Goal: Transaction & Acquisition: Purchase product/service

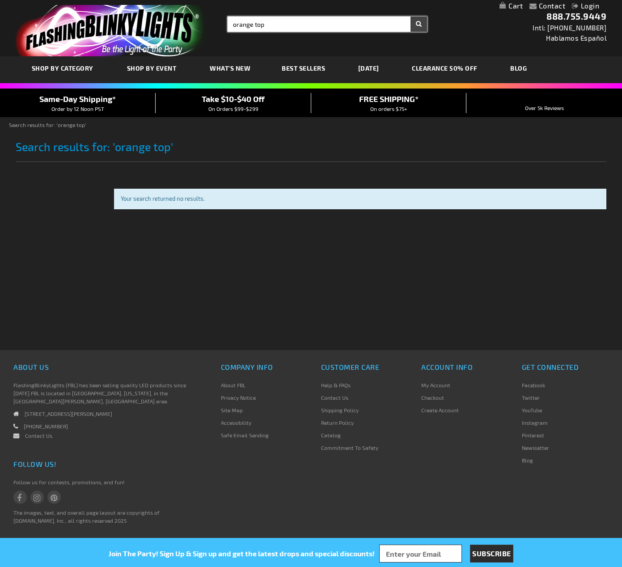
click at [259, 24] on input "orange top" at bounding box center [327, 24] width 199 height 15
type input "orange hat"
click at [419, 24] on button "Search" at bounding box center [419, 24] width 17 height 15
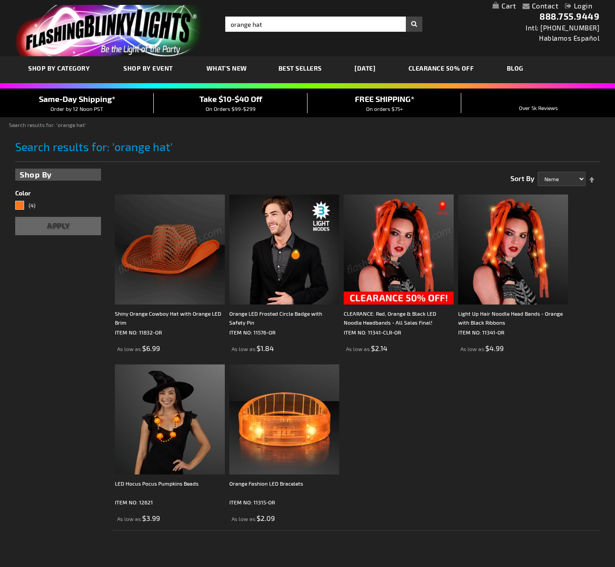
click at [187, 272] on img at bounding box center [170, 250] width 110 height 110
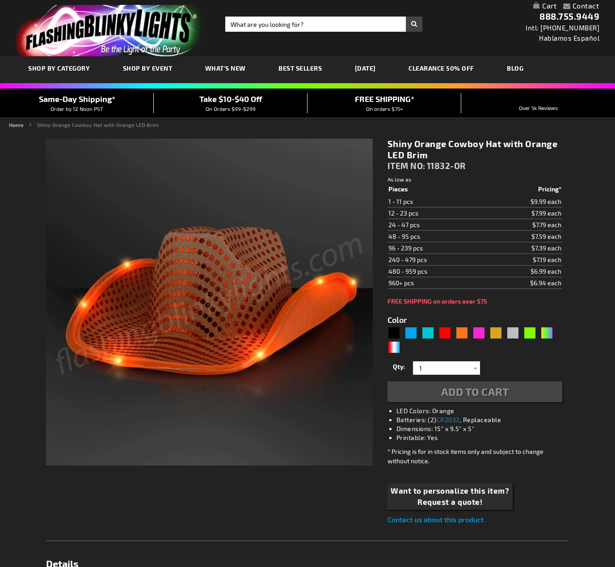
type input "5637"
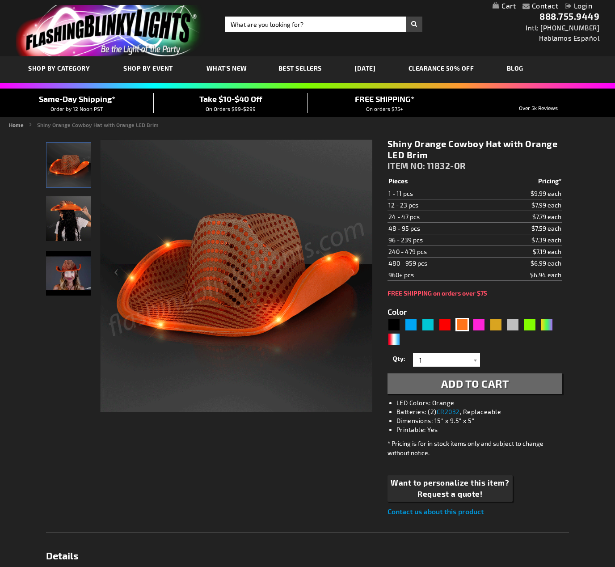
click at [491, 383] on span "Add to Cart" at bounding box center [475, 383] width 68 height 13
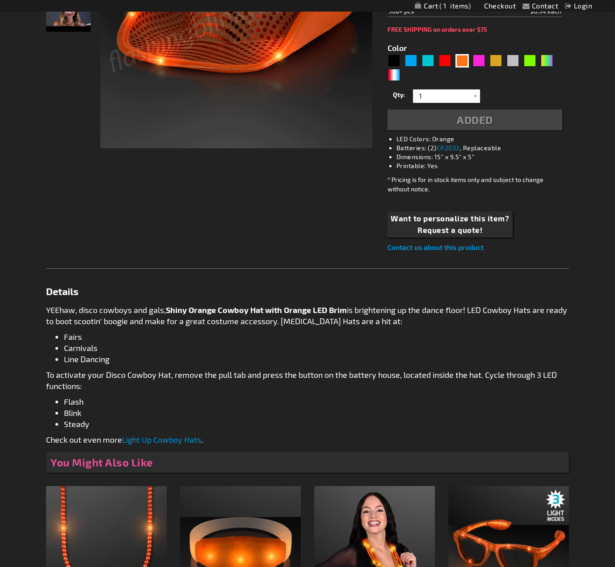
scroll to position [299, 0]
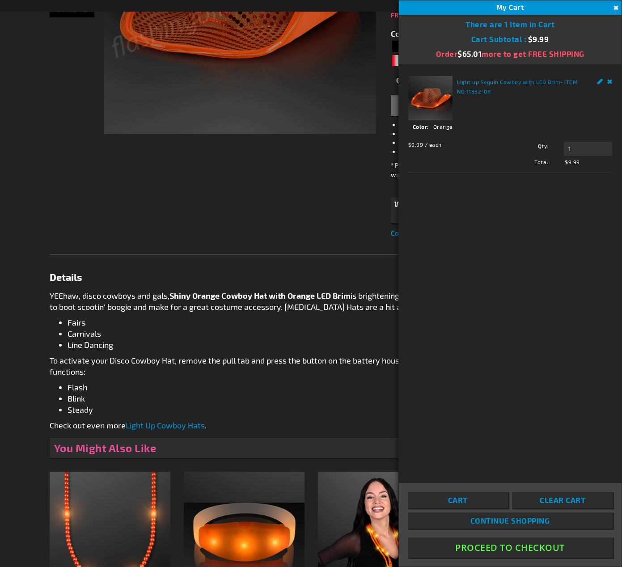
click at [614, 7] on button "Close" at bounding box center [615, 8] width 10 height 10
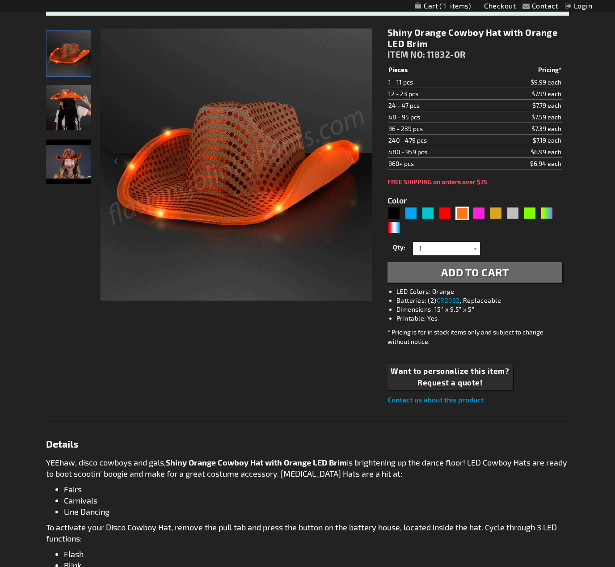
scroll to position [50, 0]
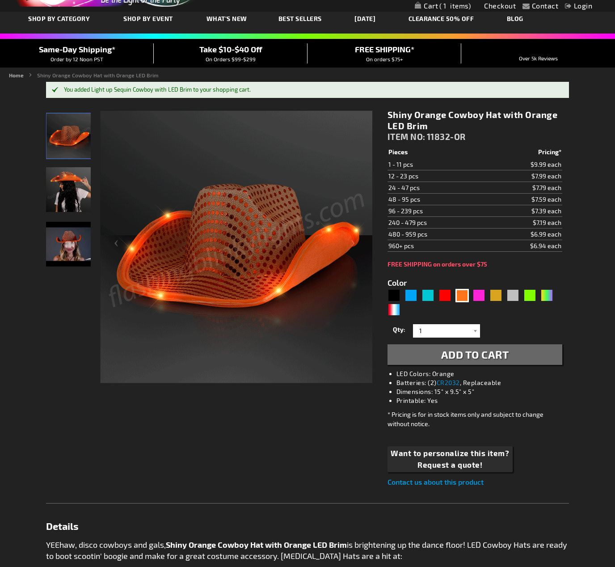
click at [440, 6] on span "1" at bounding box center [455, 6] width 31 height 8
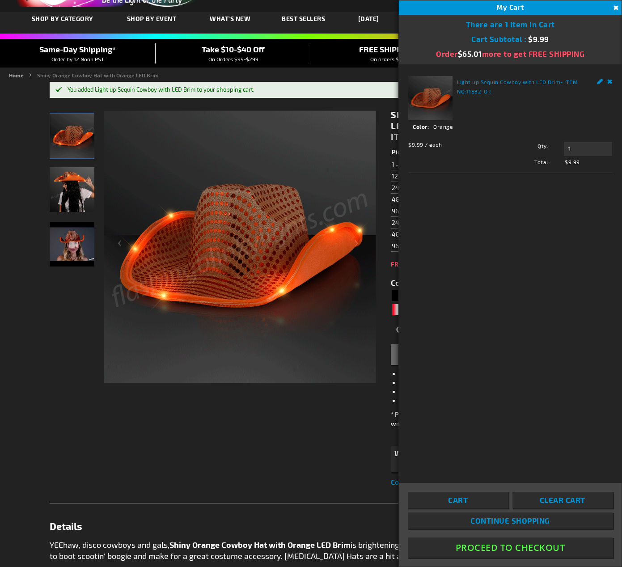
click at [615, 5] on button "Close" at bounding box center [615, 8] width 10 height 10
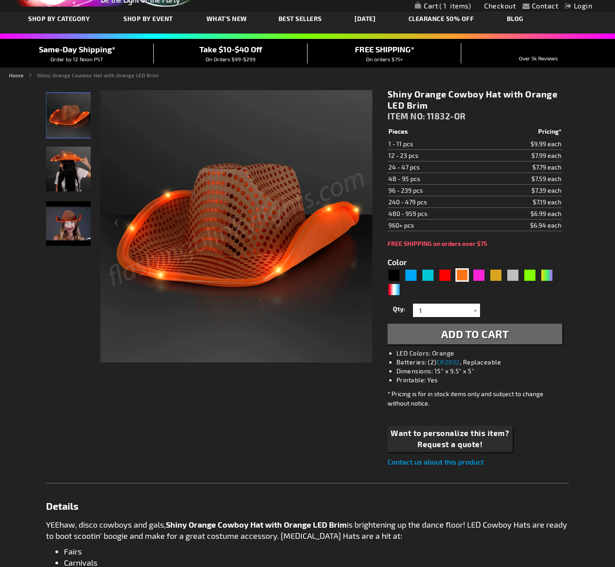
click at [445, 5] on span "1" at bounding box center [455, 6] width 31 height 8
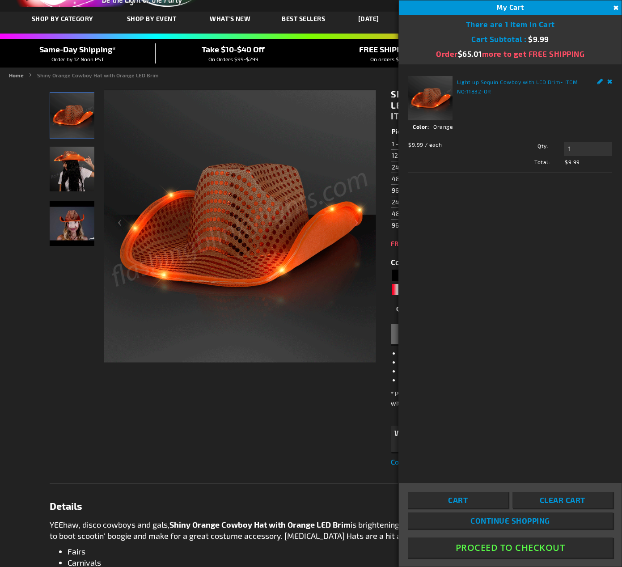
click at [487, 549] on button "Proceed To Checkout" at bounding box center [510, 548] width 205 height 20
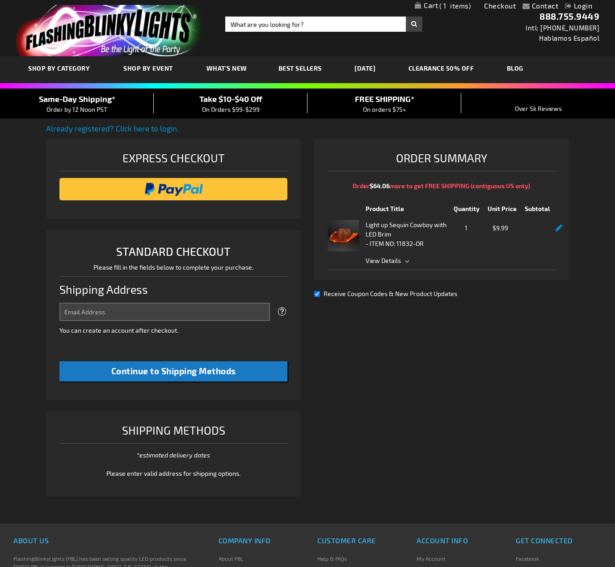
select select "US"
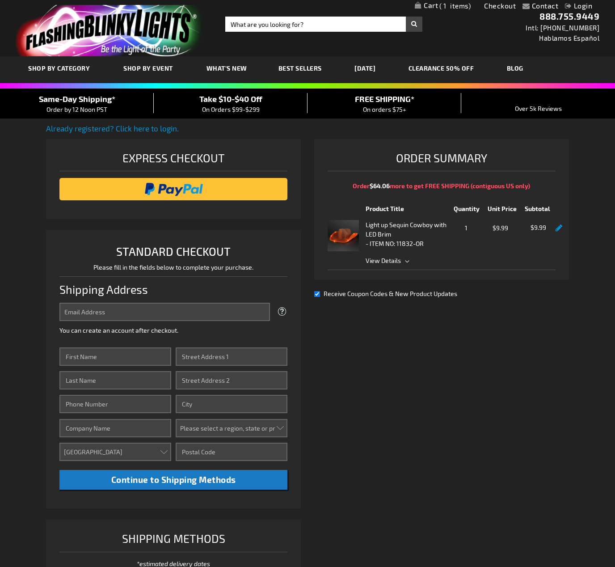
click at [171, 188] on input "image" at bounding box center [173, 189] width 219 height 18
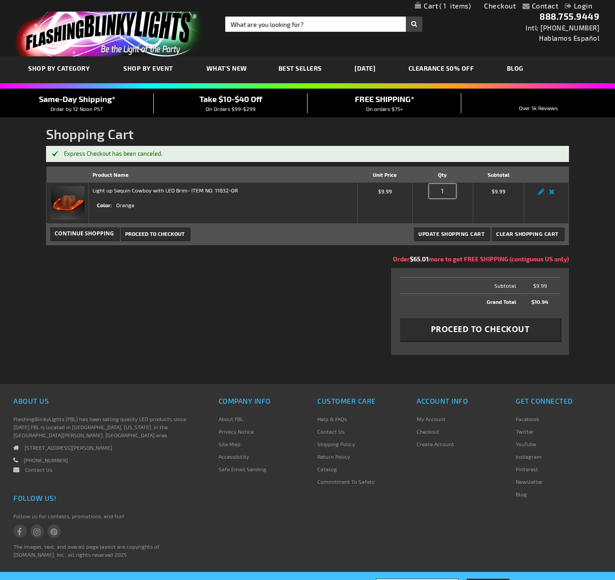
drag, startPoint x: 433, startPoint y: 186, endPoint x: 427, endPoint y: 184, distance: 6.0
click at [427, 184] on td "Qty 1" at bounding box center [443, 202] width 60 height 41
type input "2"
click at [352, 282] on div "Shopping Cart Items Product Name Unit Price Qty Subtotal Light up Sequin Cowboy…" at bounding box center [307, 265] width 523 height 199
click at [446, 233] on span "Update Shopping Cart" at bounding box center [452, 233] width 66 height 6
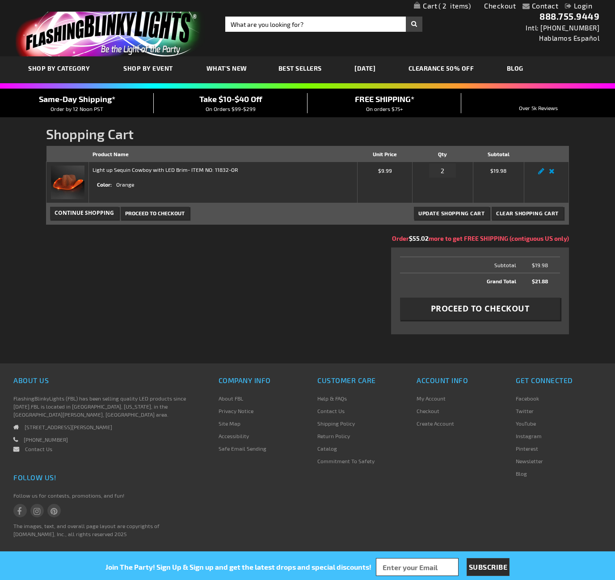
click at [448, 313] on span "Proceed to Checkout" at bounding box center [480, 308] width 99 height 11
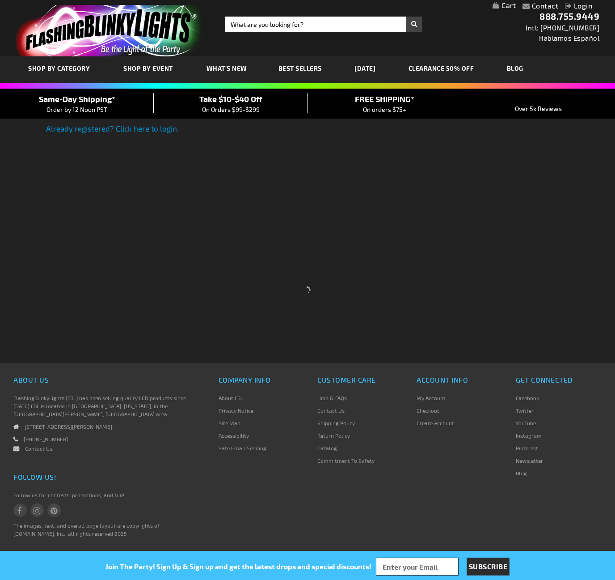
select select "US"
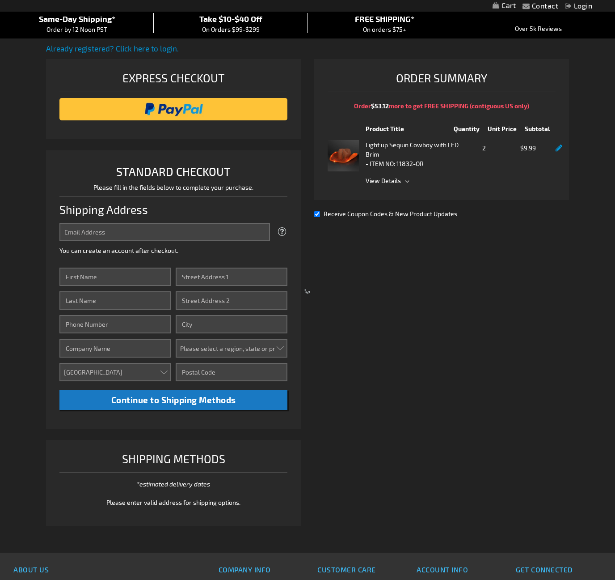
scroll to position [81, 0]
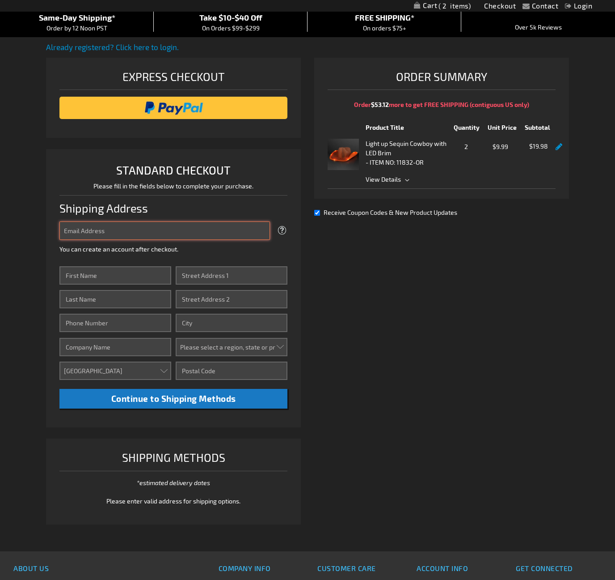
click at [91, 233] on input "Email Address" at bounding box center [164, 230] width 211 height 18
type input "[EMAIL_ADDRESS][DOMAIN_NAME]"
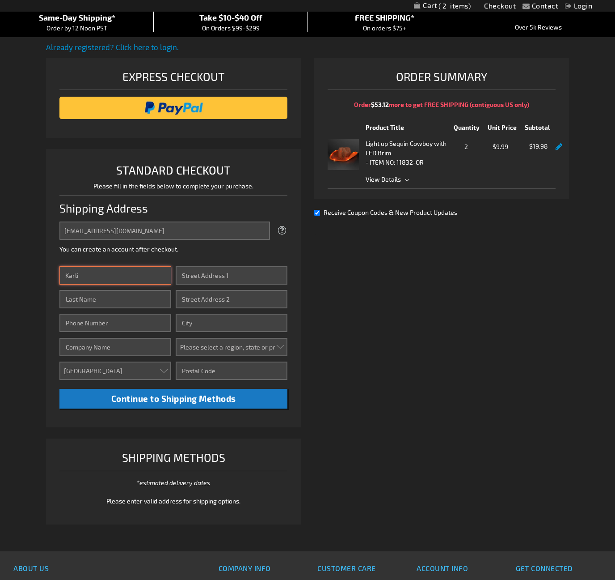
type input "Karli"
click at [82, 298] on input "Last Name" at bounding box center [115, 299] width 112 height 18
type input "[PERSON_NAME]"
click at [87, 322] on input "Phone Number" at bounding box center [115, 323] width 112 height 18
type input "7154010739"
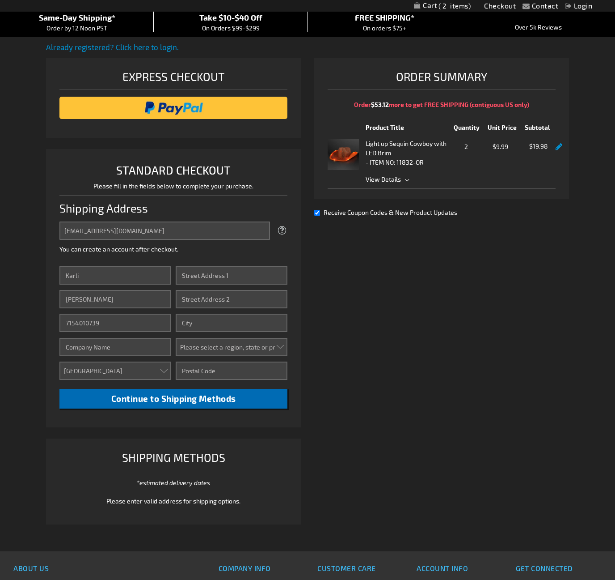
click at [140, 397] on span "Continue to Shipping Methods" at bounding box center [173, 398] width 125 height 10
